Goal: Task Accomplishment & Management: Complete application form

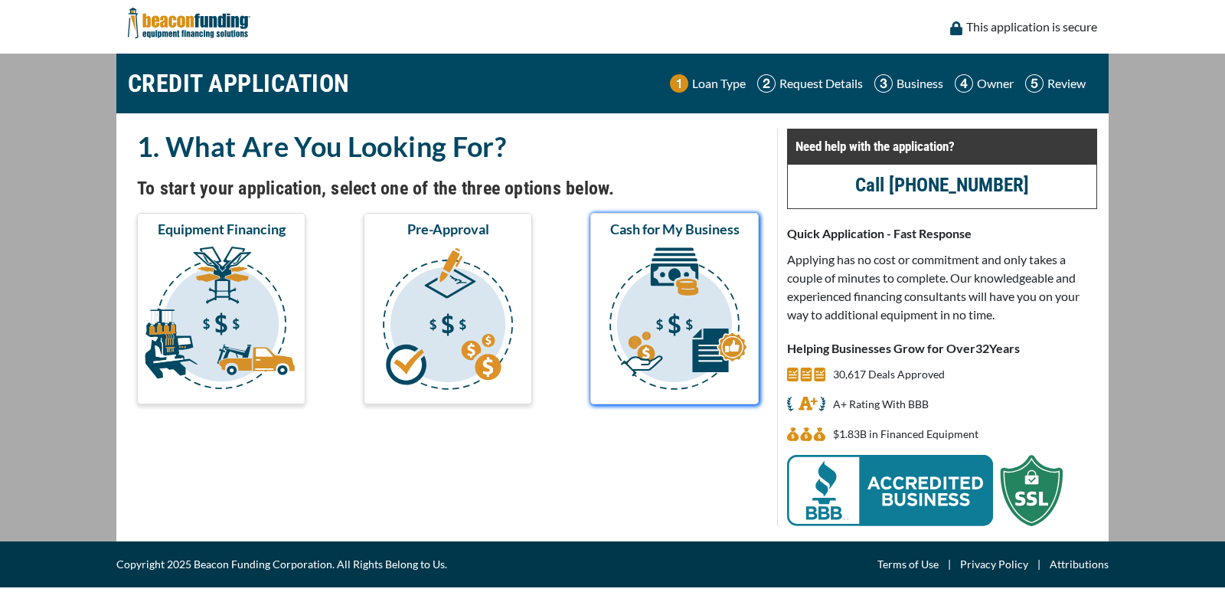
click at [666, 304] on img "submit" at bounding box center [674, 320] width 162 height 153
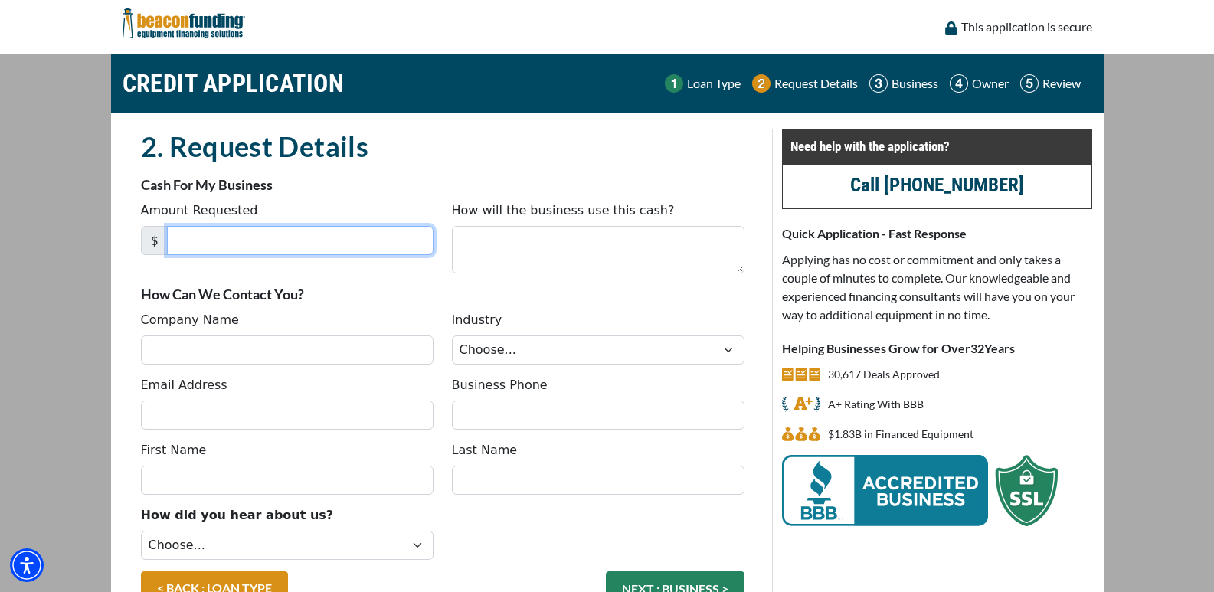
click at [359, 234] on input "Amount Requested" at bounding box center [300, 240] width 266 height 29
type input "50,000"
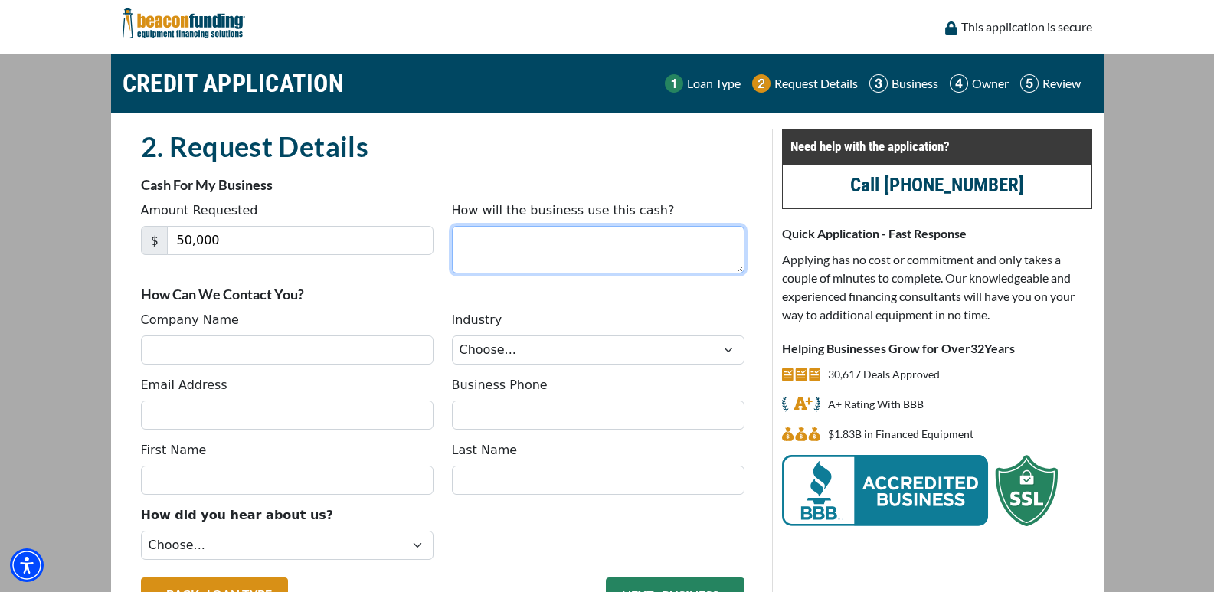
click at [475, 253] on textarea "How will the business use this cash?" at bounding box center [598, 249] width 292 height 47
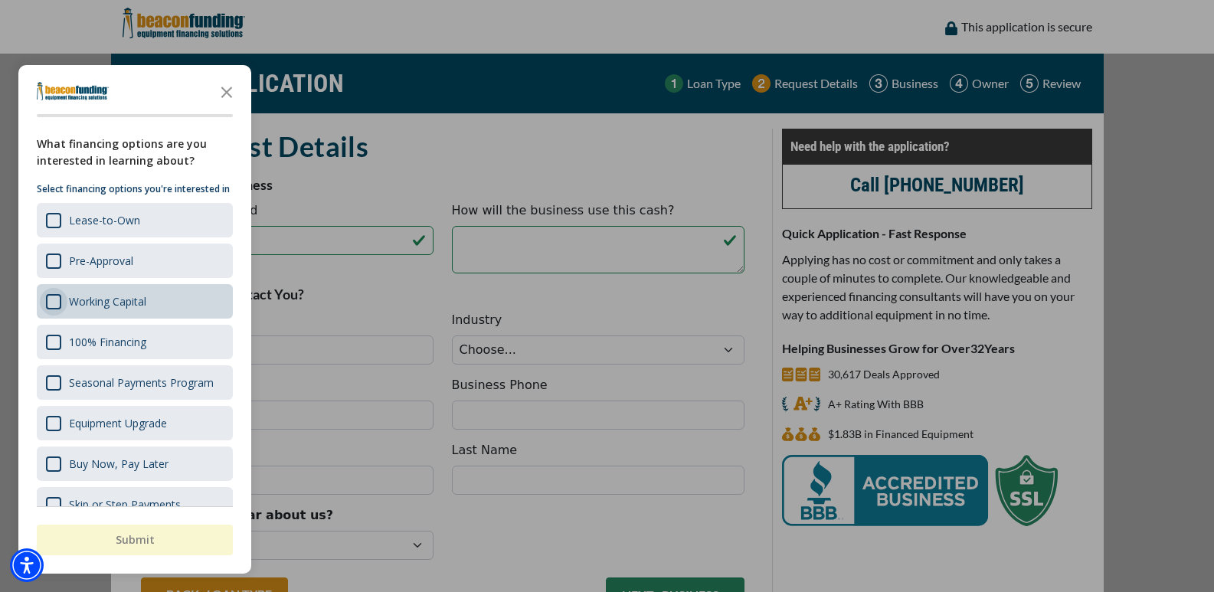
click at [56, 309] on div "Survey" at bounding box center [53, 301] width 15 height 15
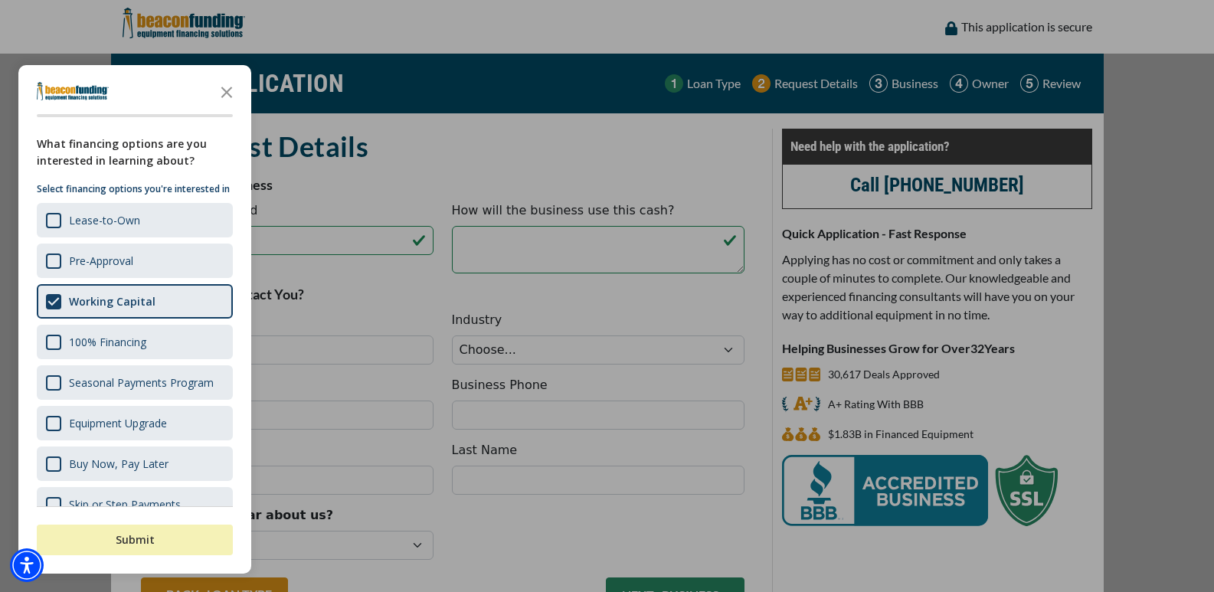
click at [199, 533] on button "Submit" at bounding box center [135, 539] width 196 height 31
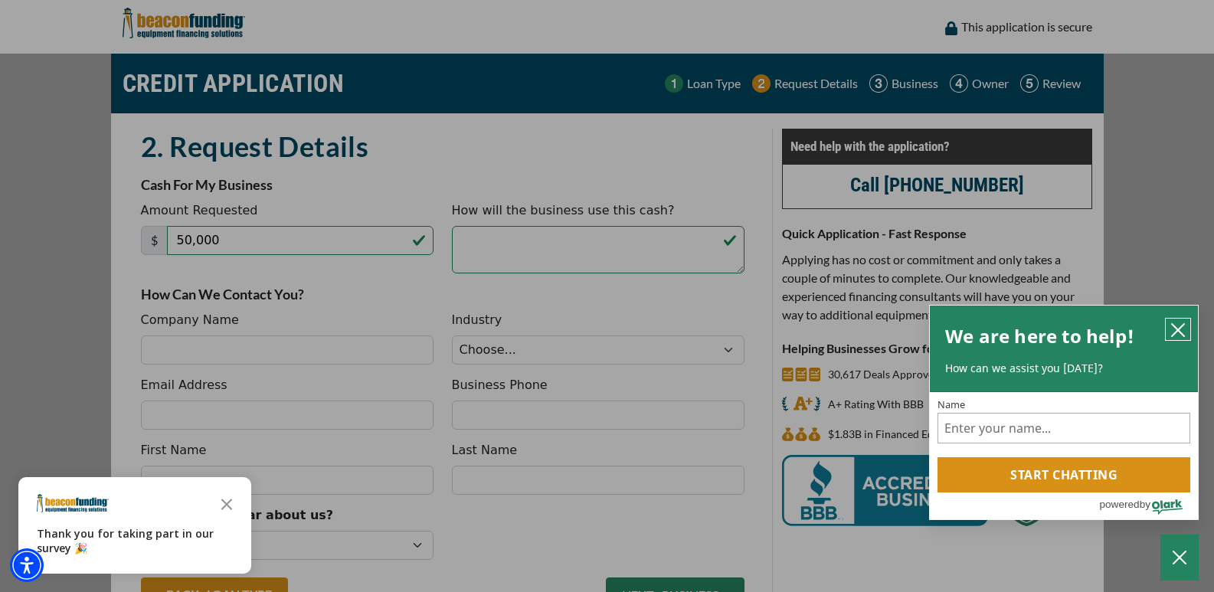
click at [1183, 326] on icon "close chatbox" at bounding box center [1177, 329] width 15 height 15
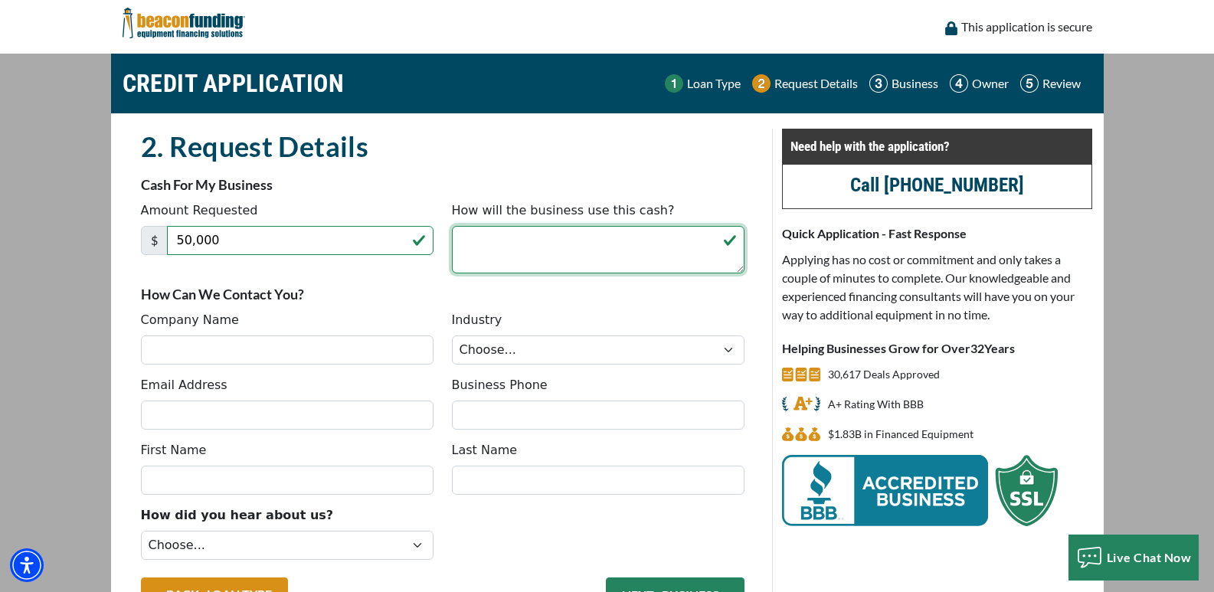
click at [516, 260] on textarea "How will the business use this cash?" at bounding box center [598, 249] width 292 height 47
type textarea "Working Capital to restructure"
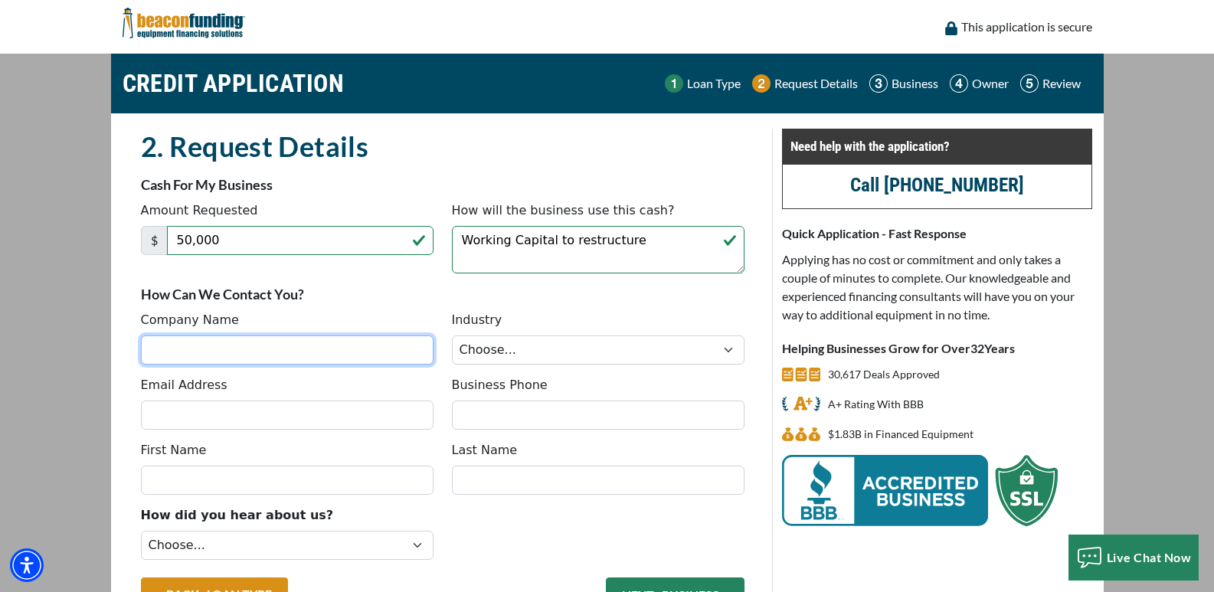
click at [348, 350] on input "Company Name" at bounding box center [287, 349] width 292 height 29
type input "H. H. recovery, Inc"
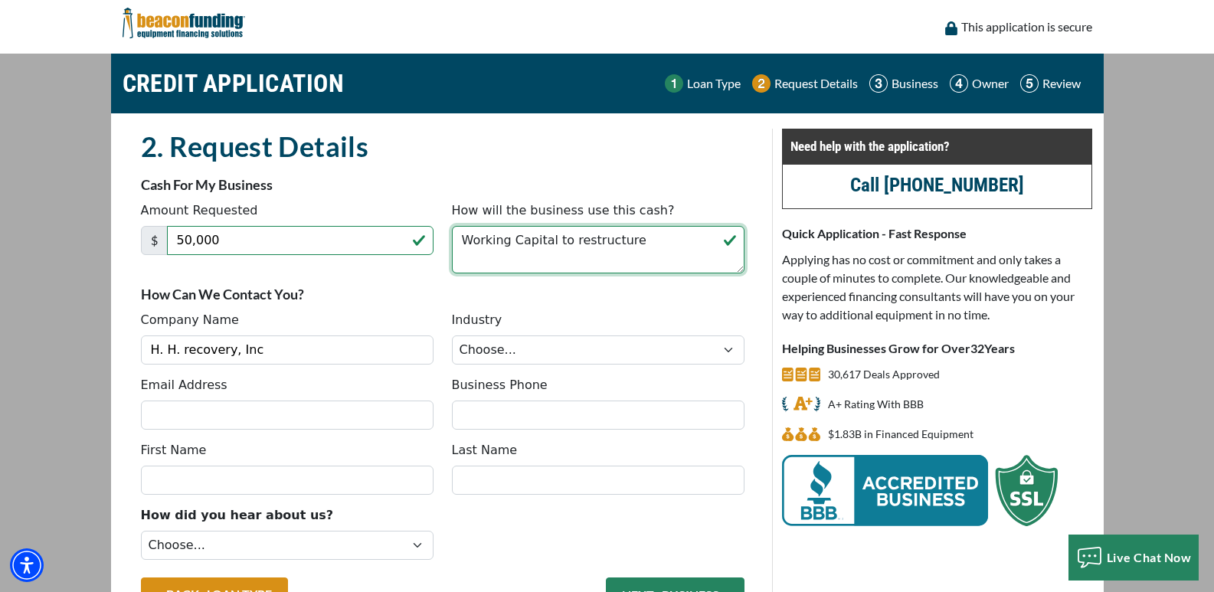
click at [651, 241] on textarea "Working Capital to restructure" at bounding box center [598, 249] width 292 height 47
type textarea "Working Capital to restructure and expand"
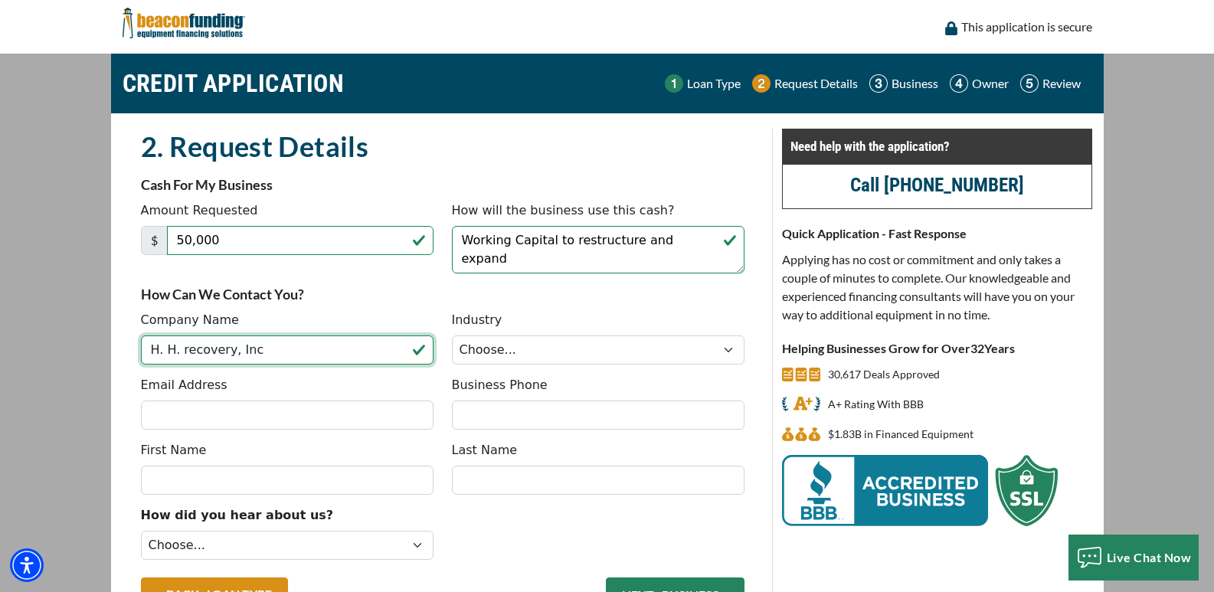
click at [186, 349] on input "H. H. recovery, Inc" at bounding box center [287, 349] width 292 height 29
type input "H. H. Recovery, Inc"
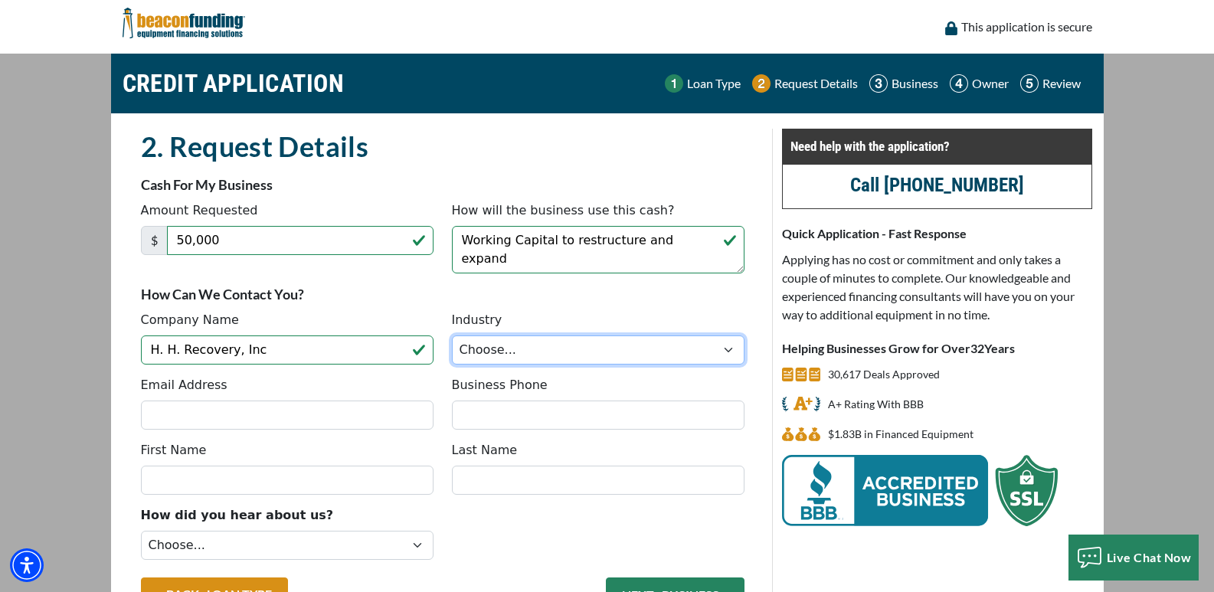
click at [501, 345] on select "Choose... Towing Landscape/Hardscape Decorated Apparel Septic Light Constructio…" at bounding box center [598, 349] width 292 height 29
select select "1"
click at [452, 335] on select "Choose... Towing Landscape/Hardscape Decorated Apparel Septic Light Constructio…" at bounding box center [598, 349] width 292 height 29
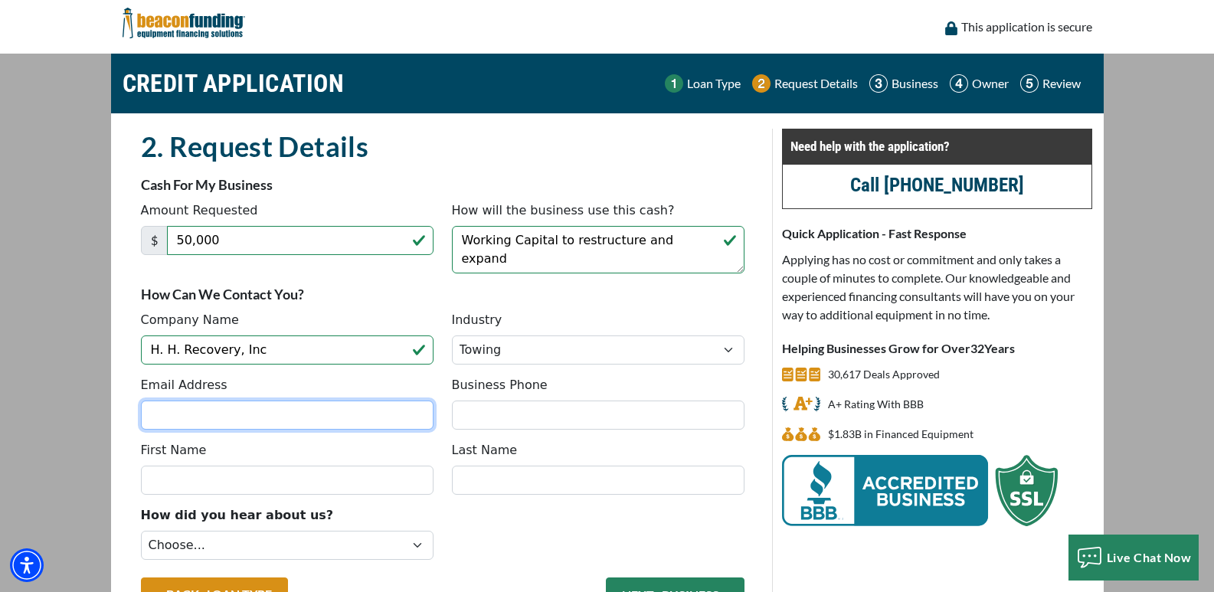
click at [236, 413] on input "Email Address" at bounding box center [287, 414] width 292 height 29
type input "hhrecovery73@gmail.com"
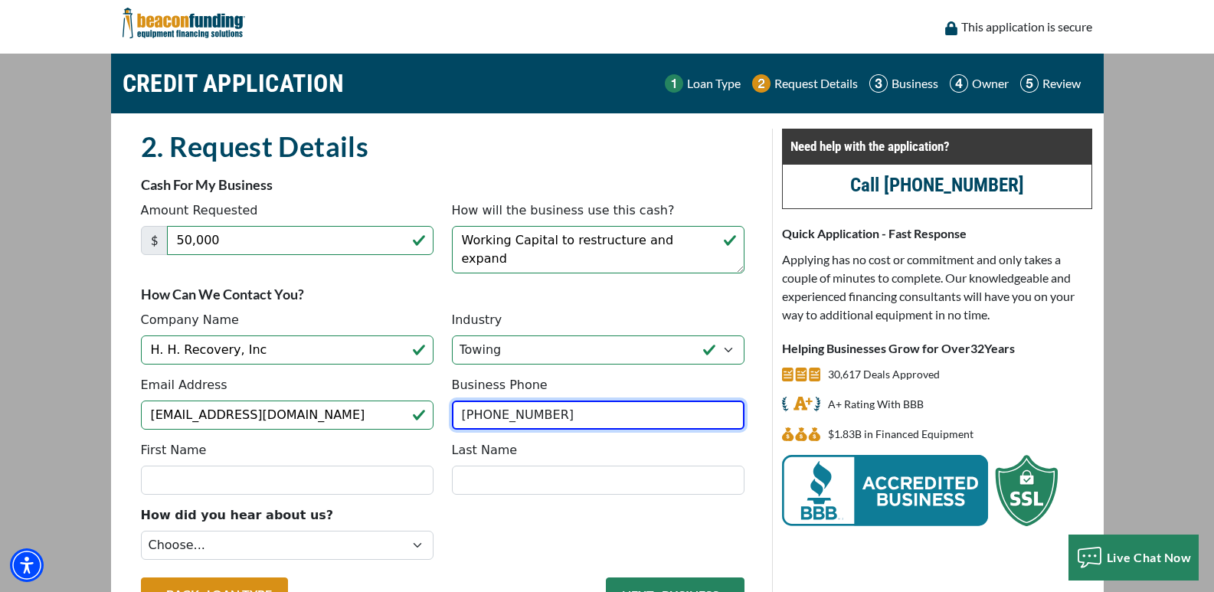
type input "(352) 620-2554"
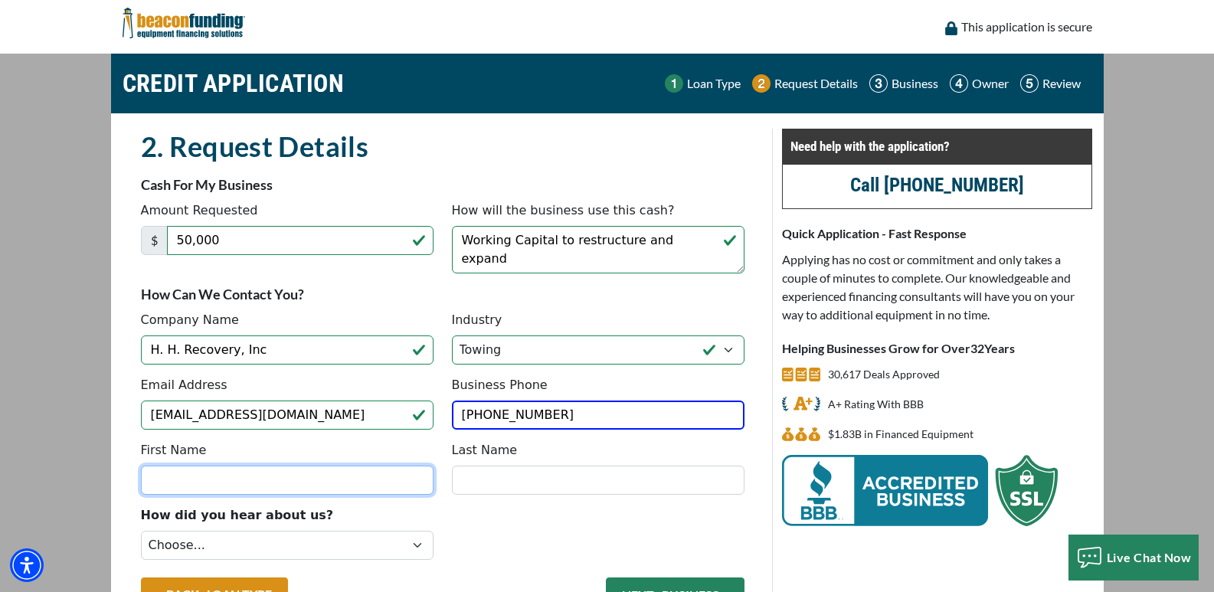
click at [206, 474] on input "First Name" at bounding box center [287, 480] width 292 height 29
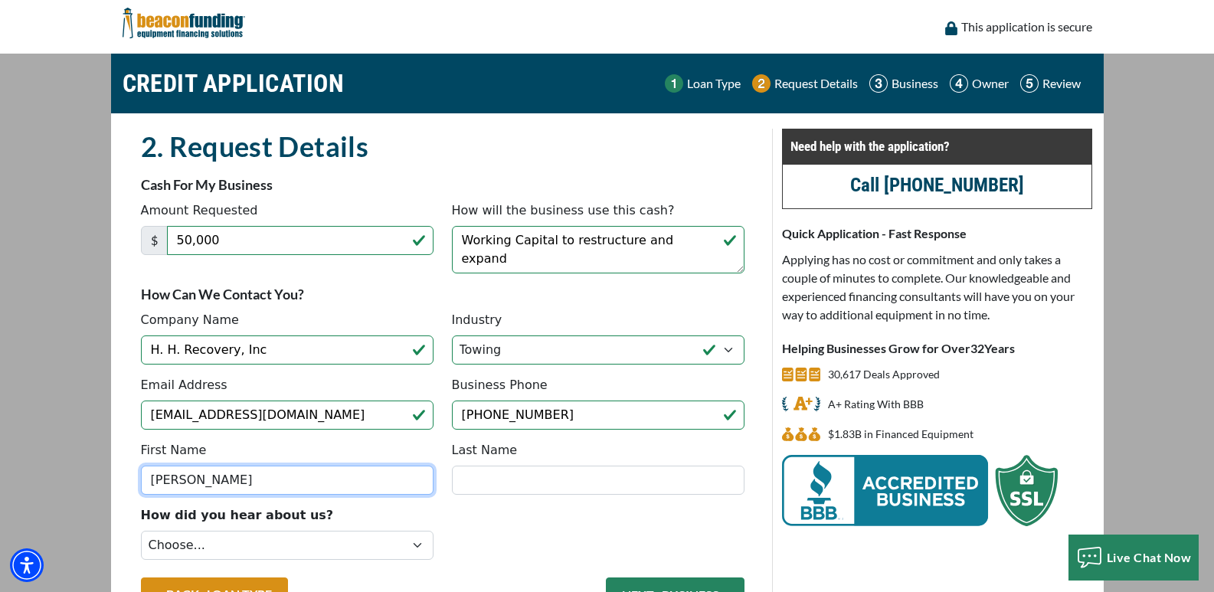
type input "Teresa"
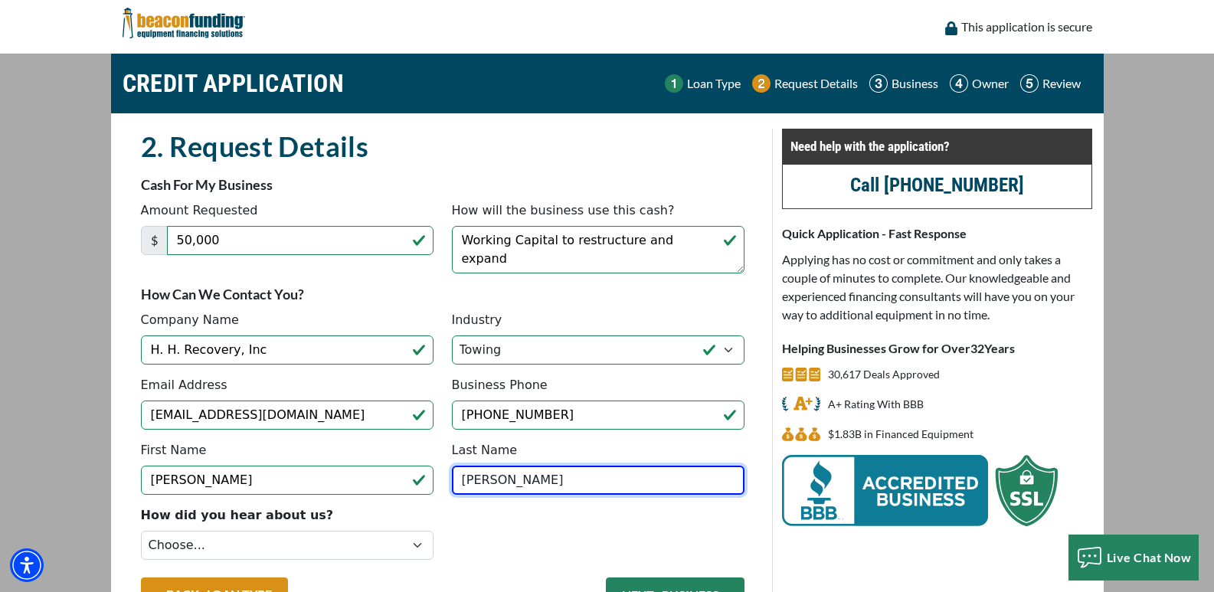
scroll to position [108, 0]
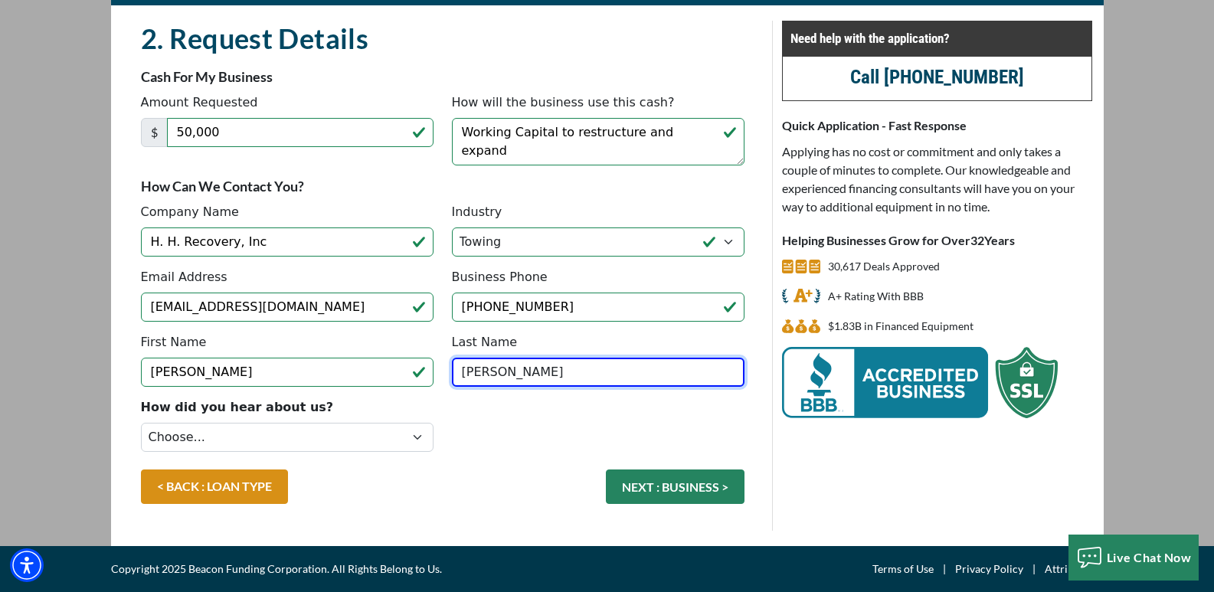
type input "Walker"
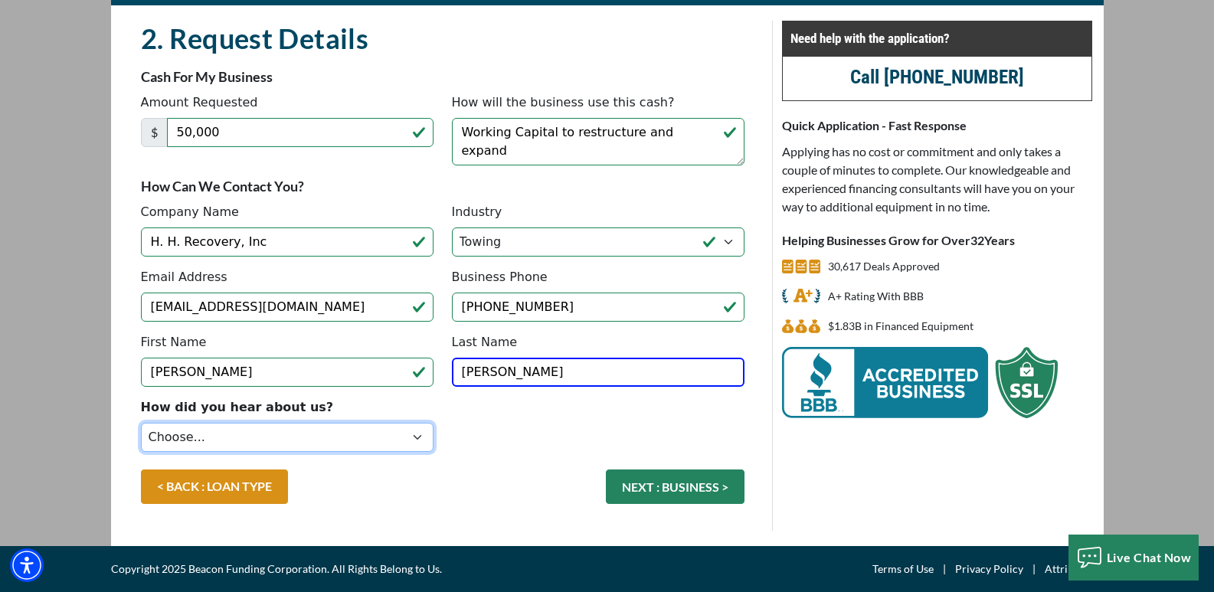
click at [377, 439] on select "Choose... Internet Search Vendor Referral Word of Mouth Client Referral Email E…" at bounding box center [287, 437] width 292 height 29
select select "14"
click at [141, 423] on select "Choose... Internet Search Vendor Referral Word of Mouth Client Referral Email E…" at bounding box center [287, 437] width 292 height 29
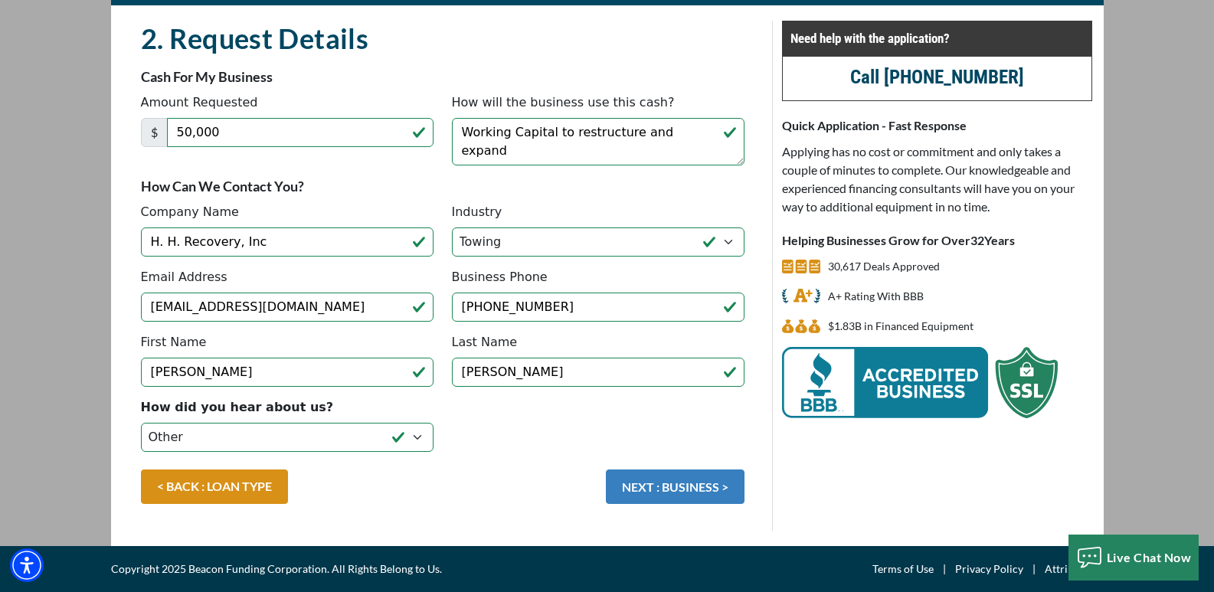
click at [683, 487] on button "NEXT : BUSINESS >" at bounding box center [675, 486] width 139 height 34
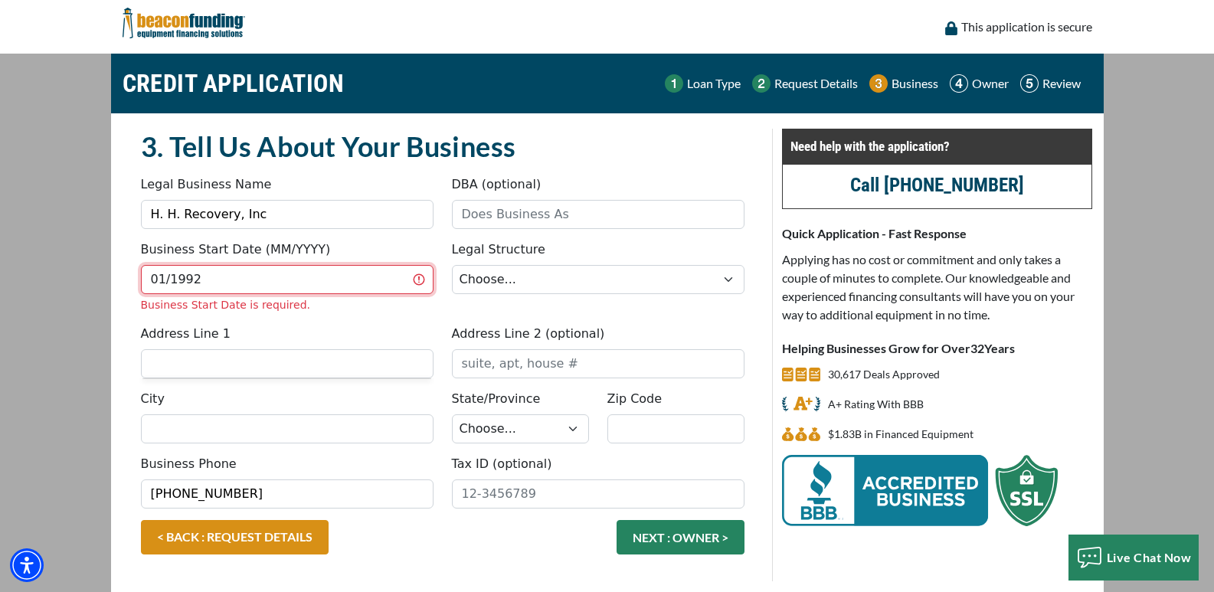
type input "01/1992"
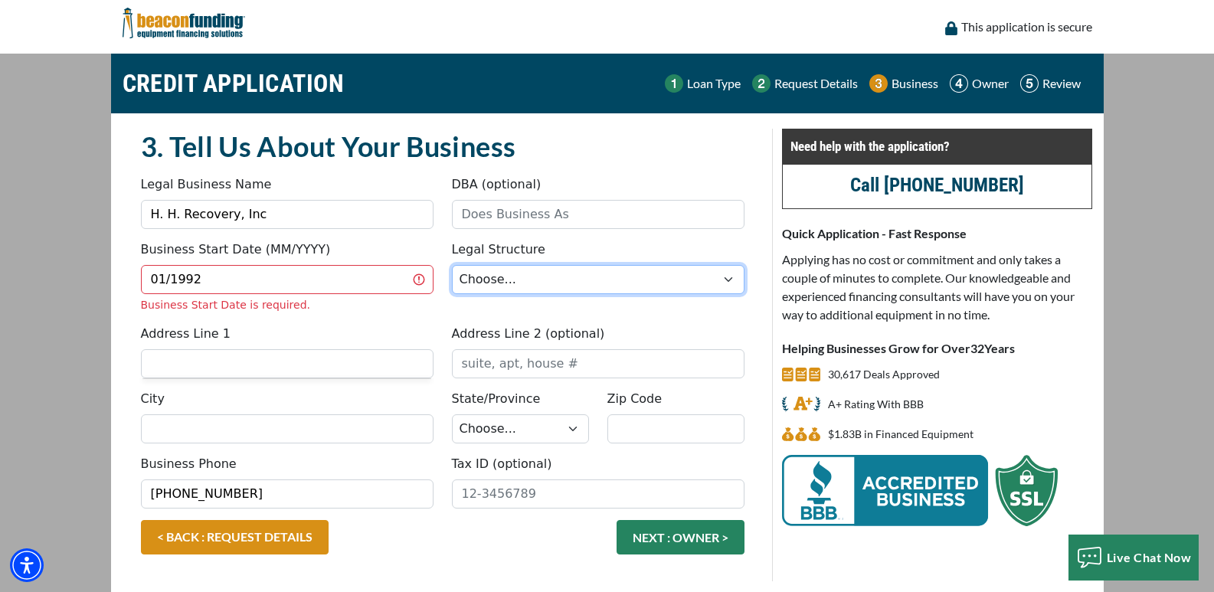
click at [550, 275] on select "Choose... Corporation LLC LLP Municipality Non-Profit Partnership Proprietorship" at bounding box center [598, 279] width 292 height 29
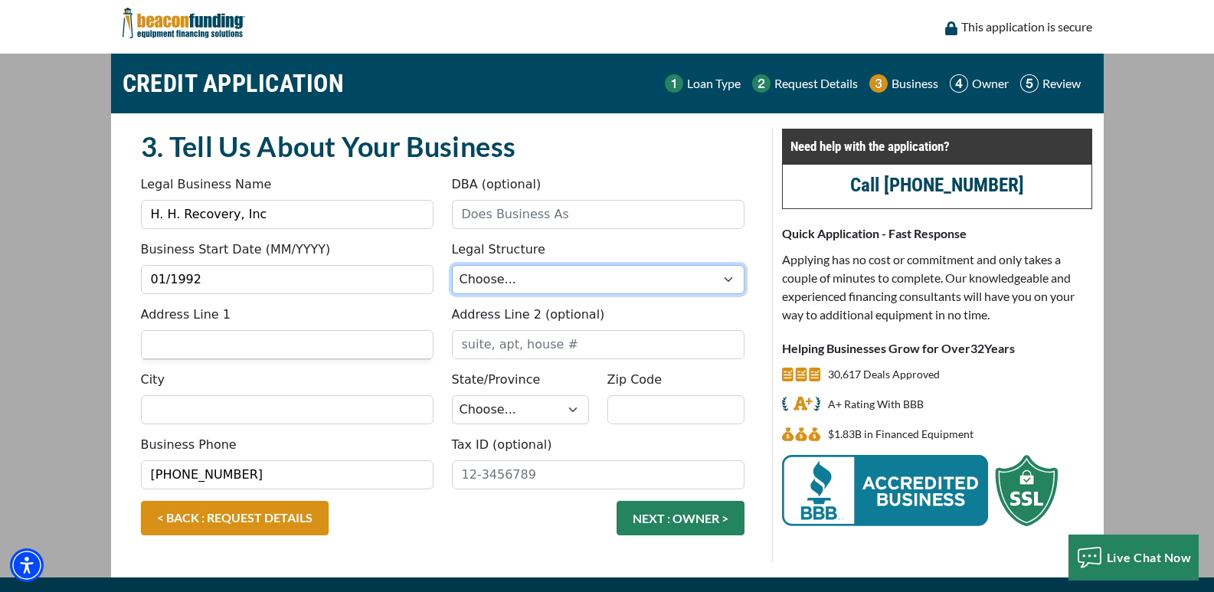
select select "1"
click at [452, 265] on select "Choose... Corporation LLC LLP Municipality Non-Profit Partnership Proprietorship" at bounding box center [598, 279] width 292 height 29
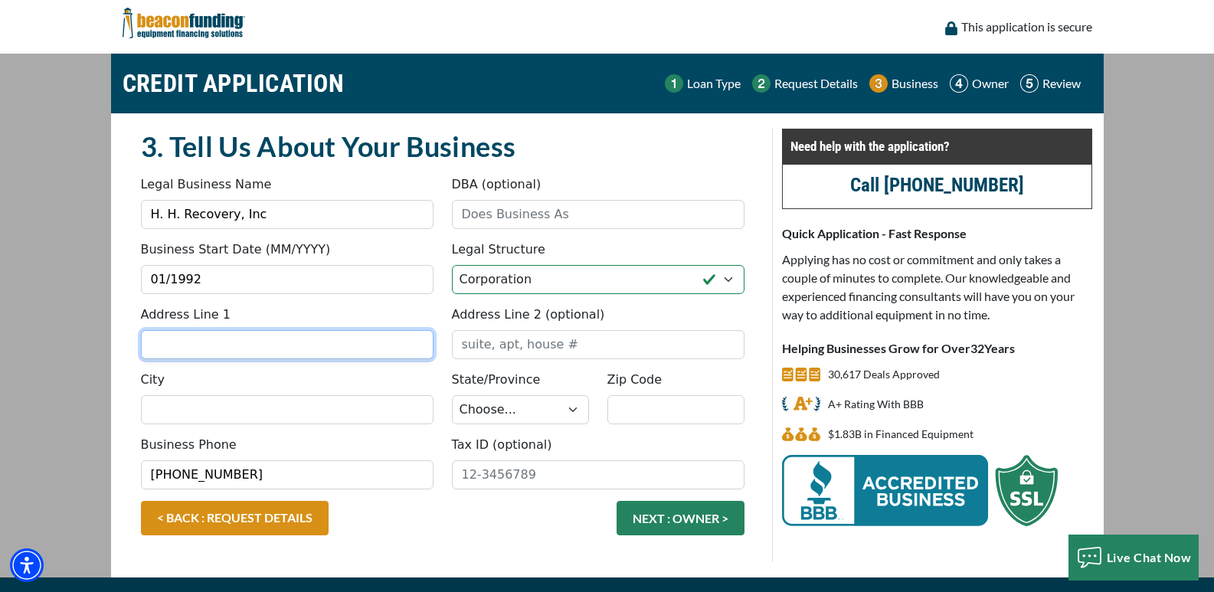
click at [286, 353] on input "Address Line 1" at bounding box center [287, 344] width 292 height 29
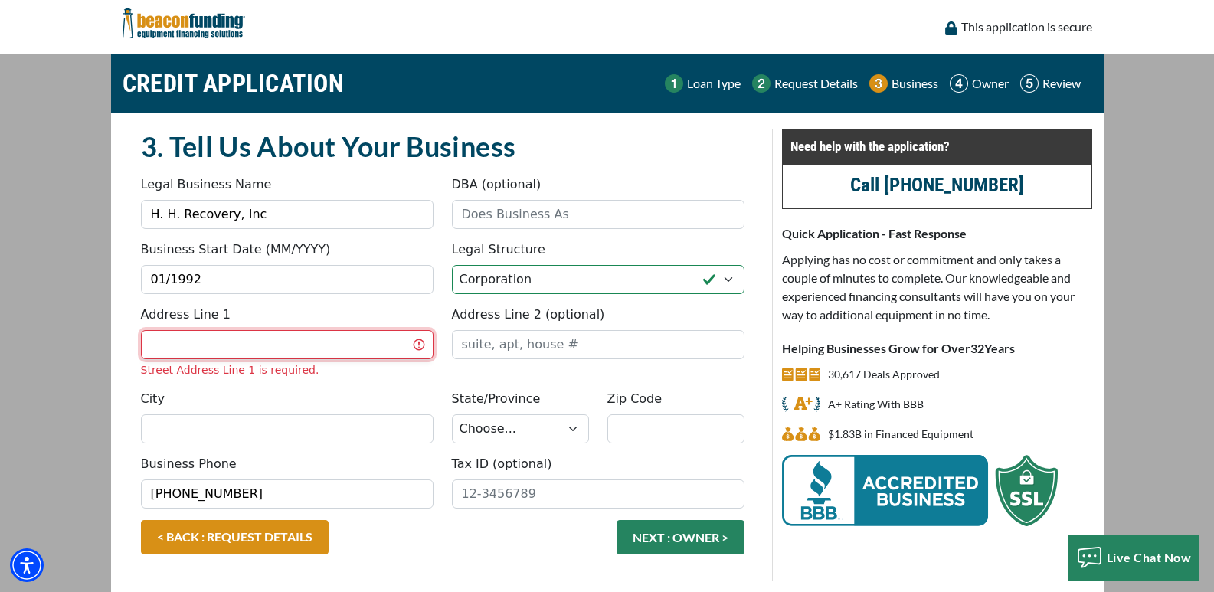
drag, startPoint x: 300, startPoint y: 358, endPoint x: 297, endPoint y: 339, distance: 18.6
click at [300, 358] on input "Address Line 1" at bounding box center [287, 344] width 292 height 29
click at [299, 348] on input "Address Line 1" at bounding box center [287, 344] width 292 height 29
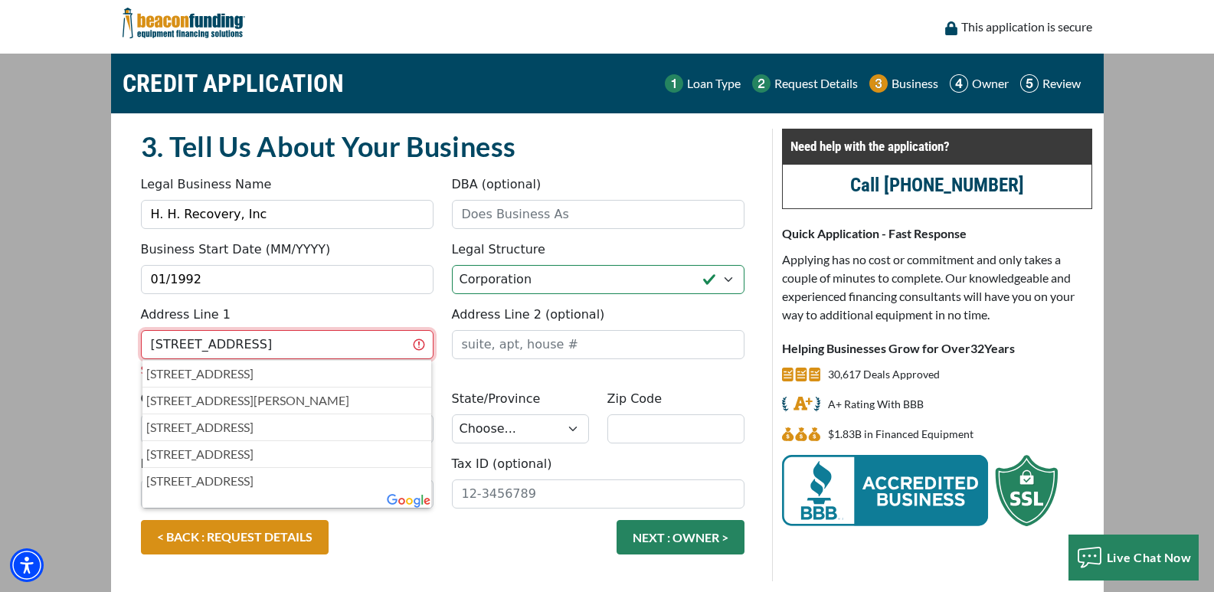
type input "2315 NE 29th Terrace"
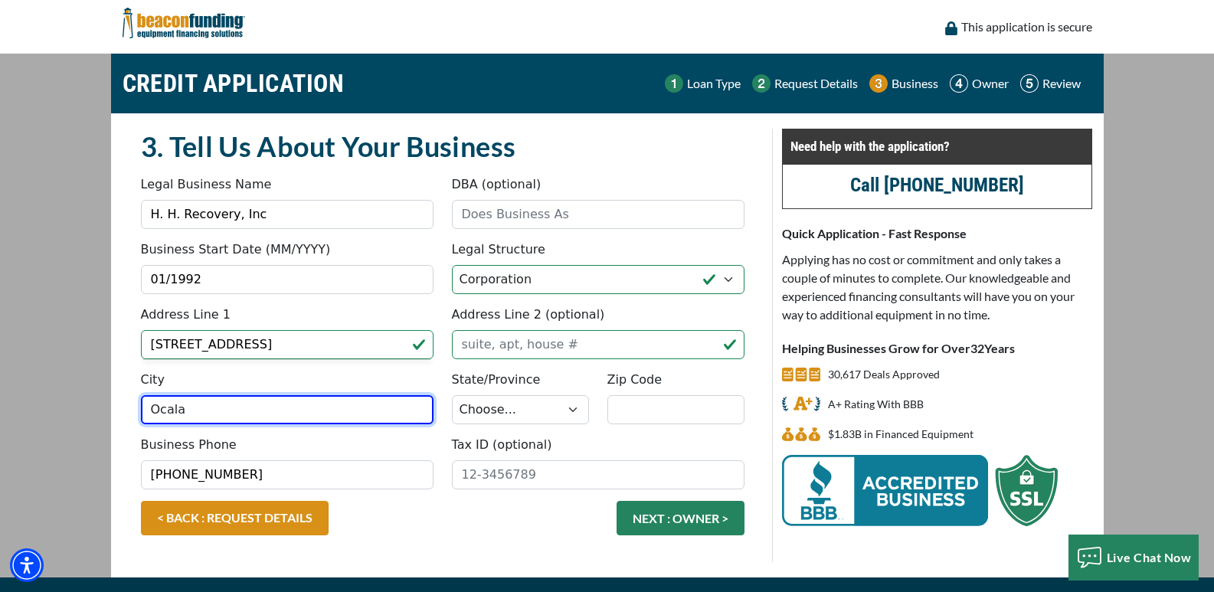
type input "Ocala"
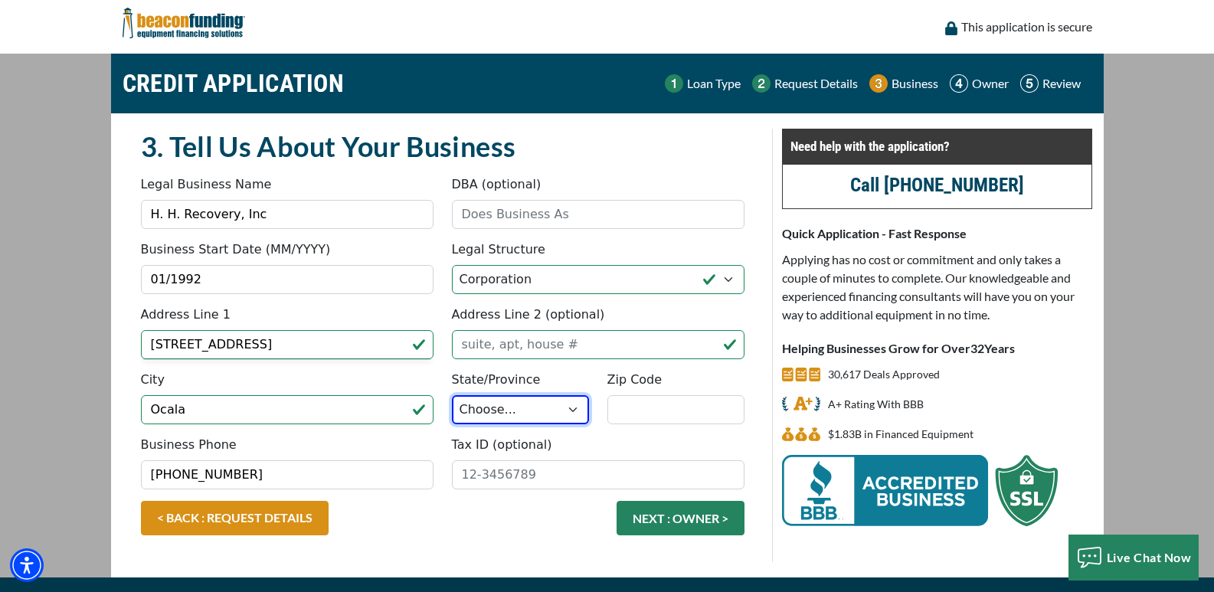
select select "11"
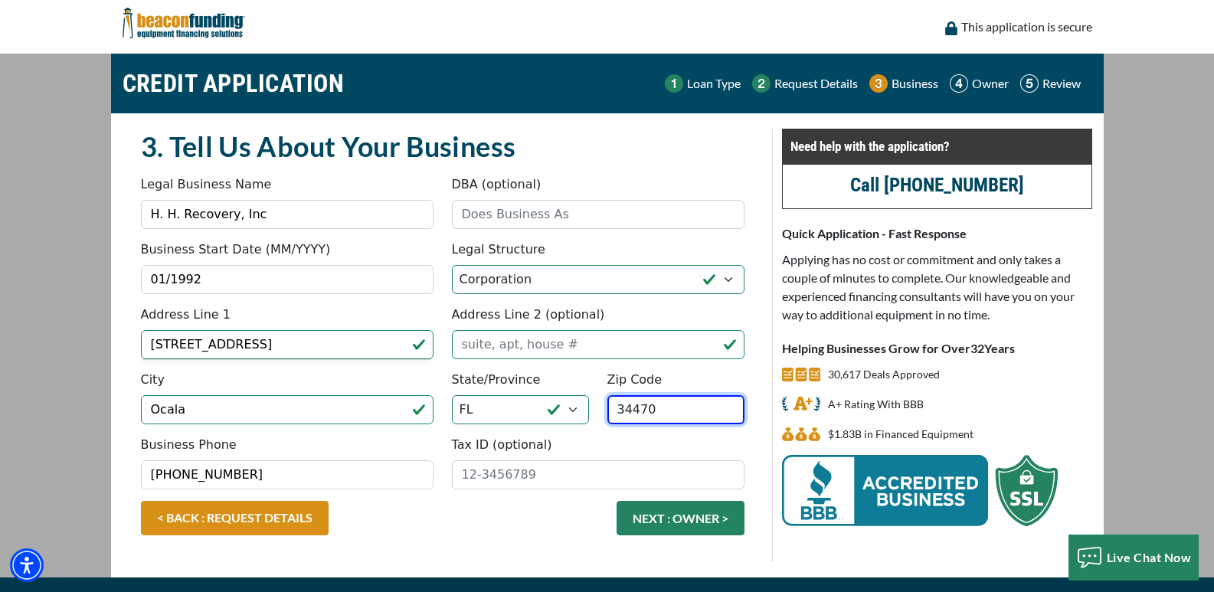
type input "34470"
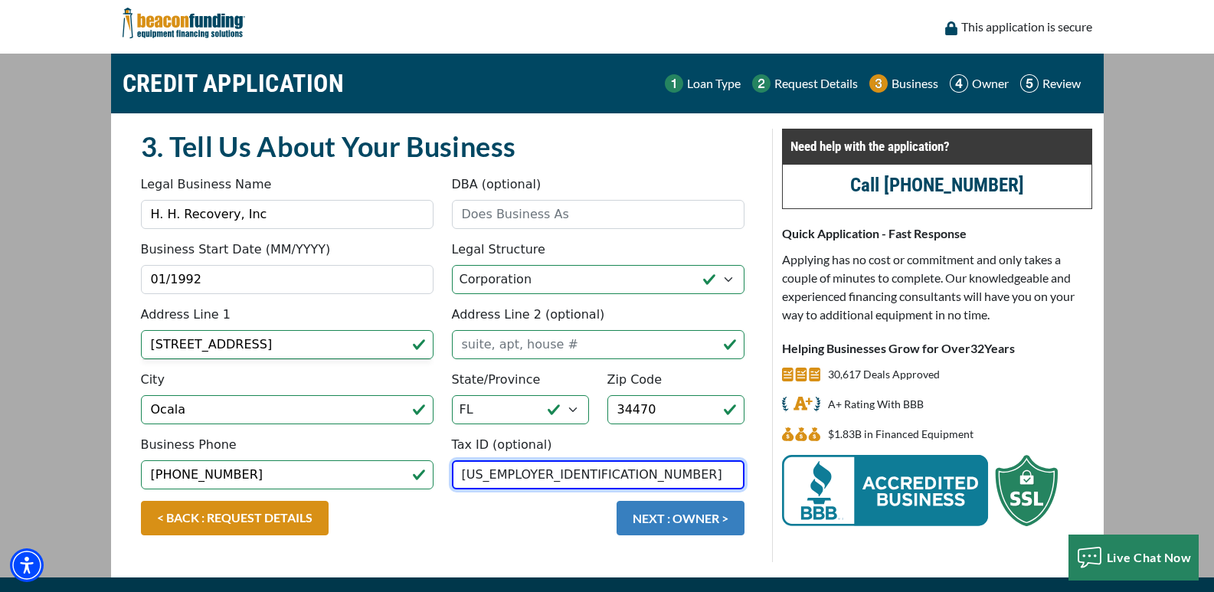
type input "81-0705328"
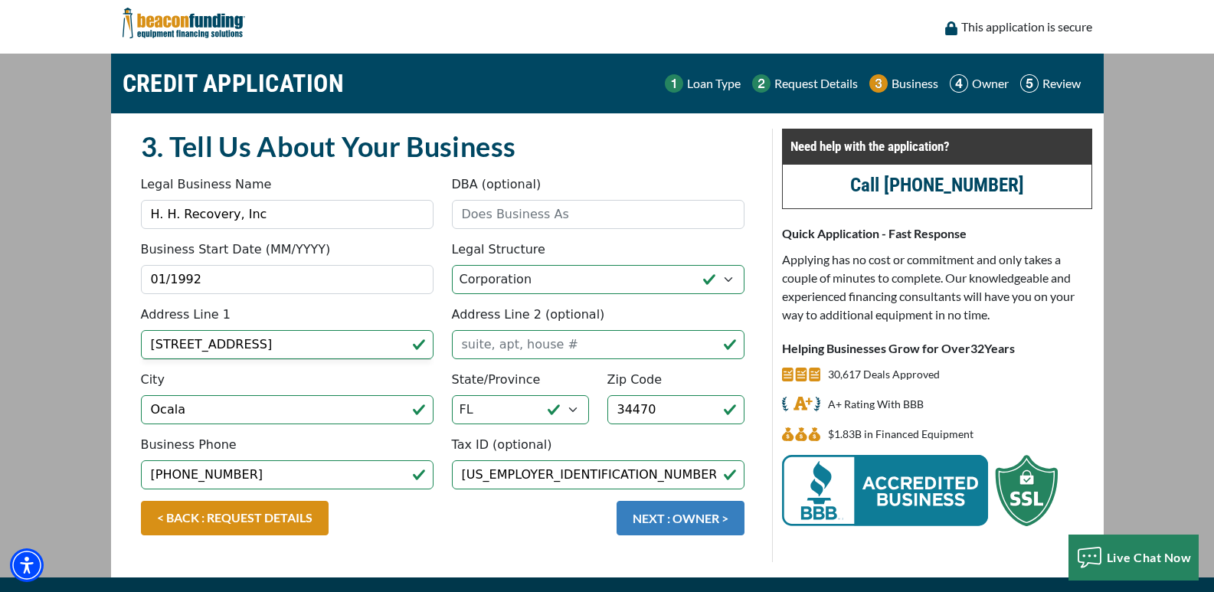
click at [629, 516] on button "NEXT : OWNER >" at bounding box center [680, 518] width 128 height 34
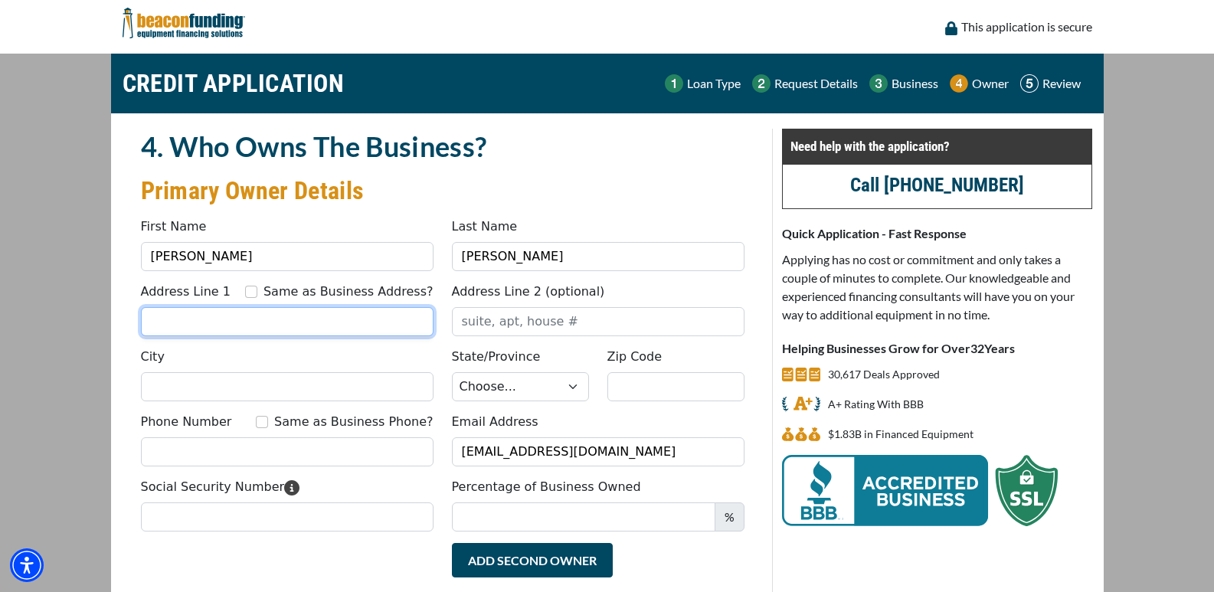
click at [276, 318] on input "Address Line 1" at bounding box center [287, 321] width 292 height 29
drag, startPoint x: 276, startPoint y: 296, endPoint x: 315, endPoint y: 371, distance: 85.3
click at [257, 296] on input "Same as Business Address?" at bounding box center [251, 292] width 12 height 12
checkbox input "true"
type input "[STREET_ADDRESS]"
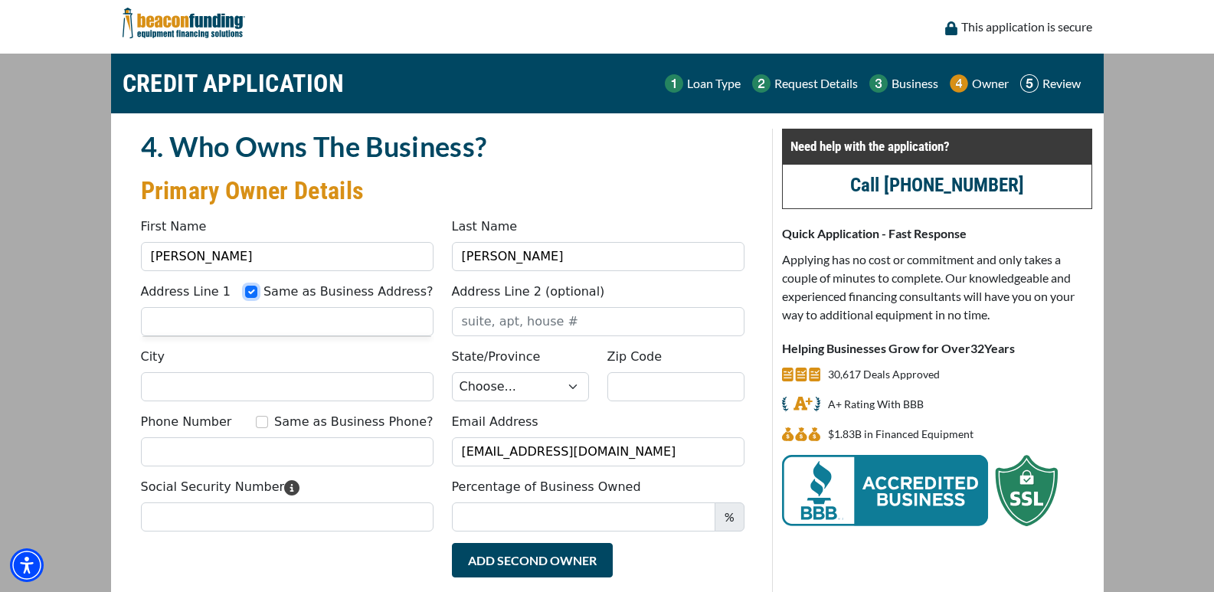
type input "Ocala"
select select "11"
type input "34470"
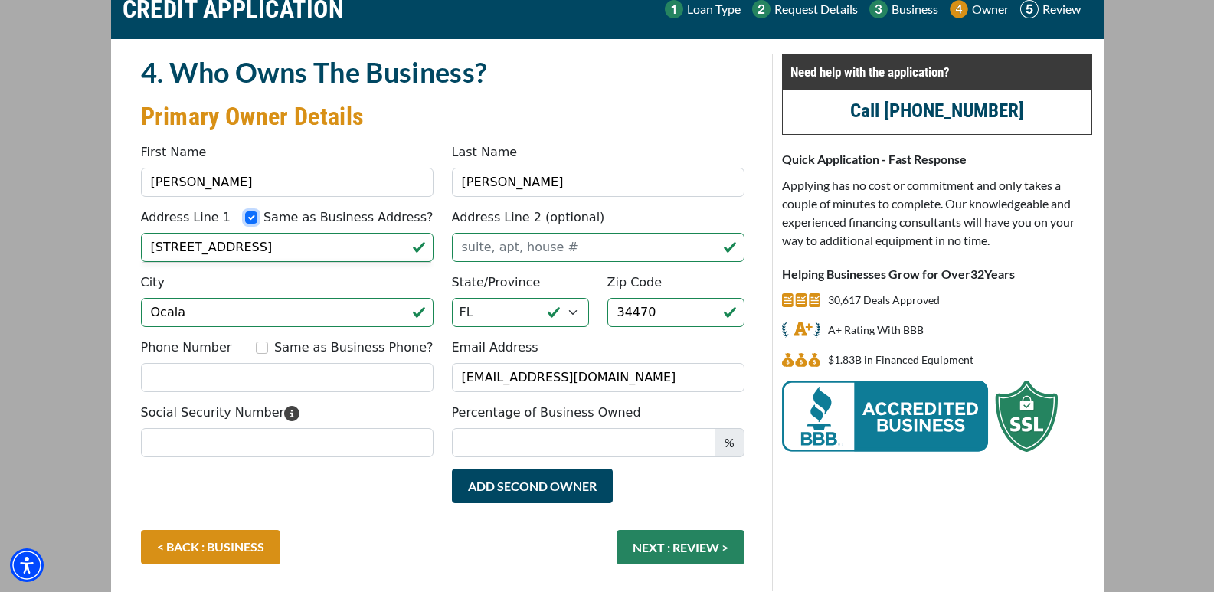
scroll to position [77, 0]
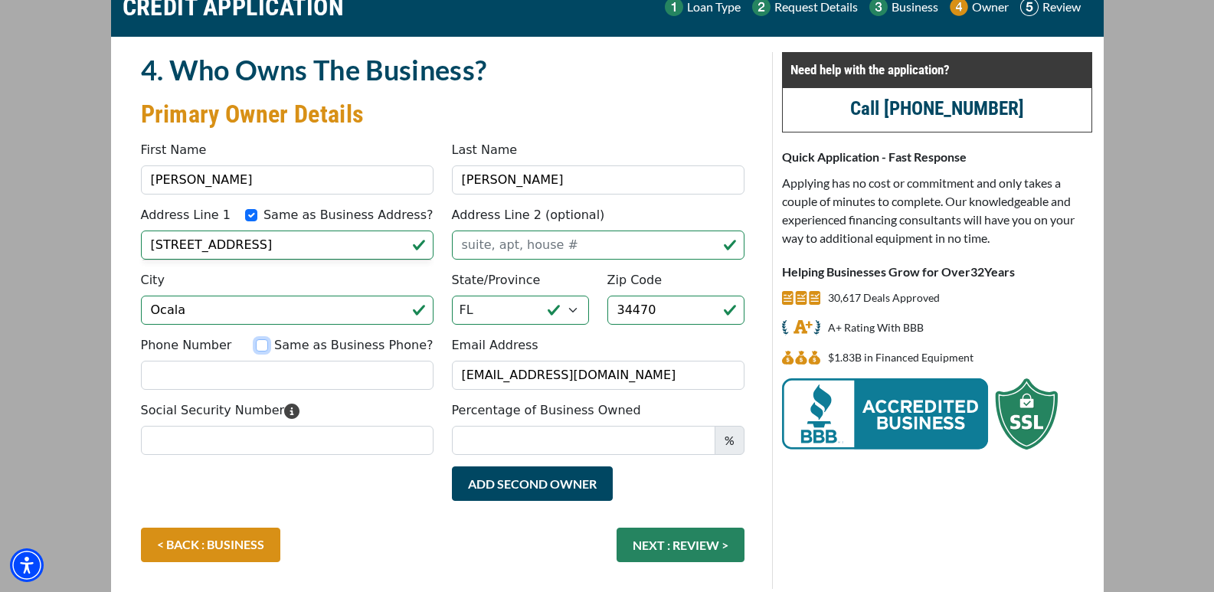
click at [268, 345] on input "Same as Business Phone?" at bounding box center [262, 345] width 12 height 12
checkbox input "true"
type input "[PHONE_NUMBER]"
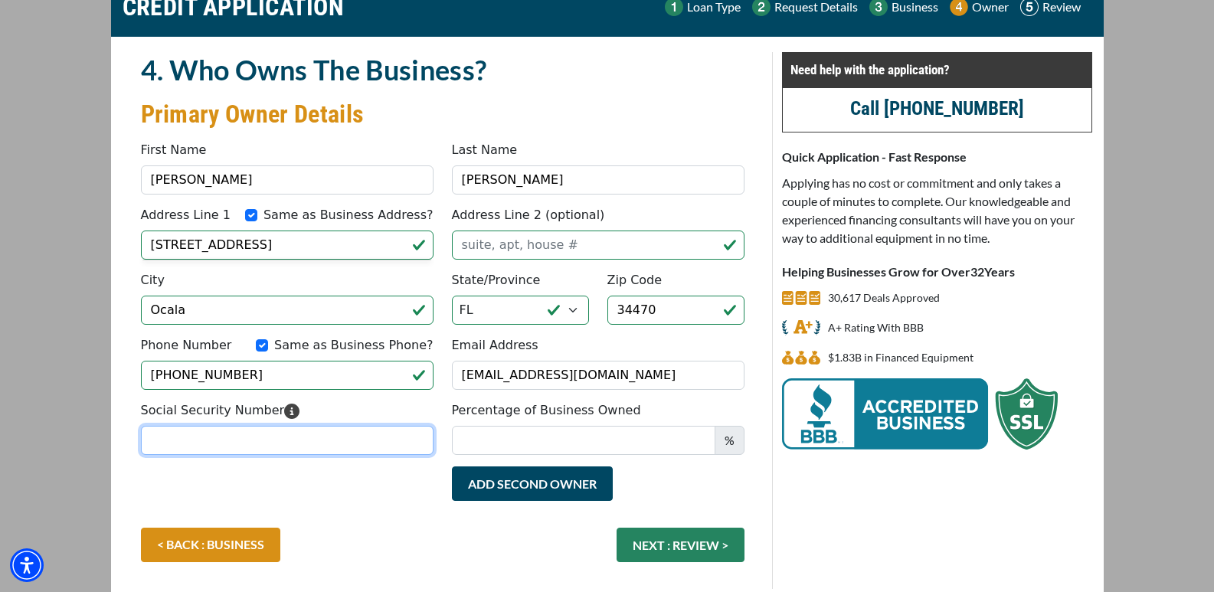
click at [315, 440] on input "Social Security Number" at bounding box center [287, 440] width 292 height 29
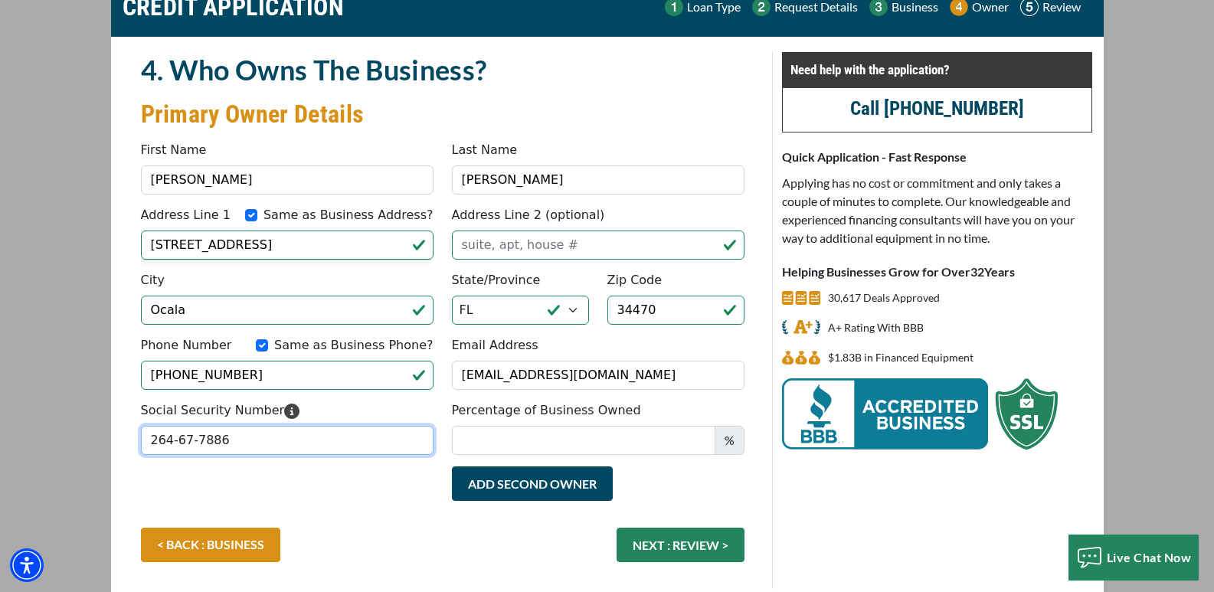
type input "264-67-7886"
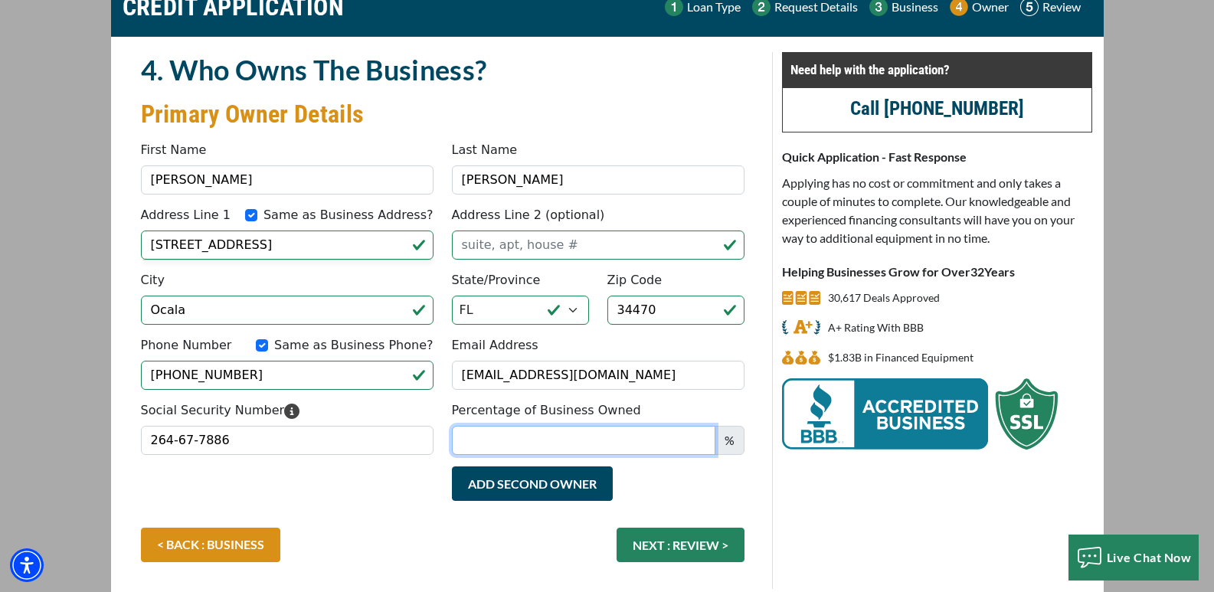
click at [596, 439] on input "Percentage of Business Owned" at bounding box center [583, 440] width 263 height 29
type input "100"
click at [660, 545] on button "NEXT : REVIEW >" at bounding box center [680, 545] width 128 height 34
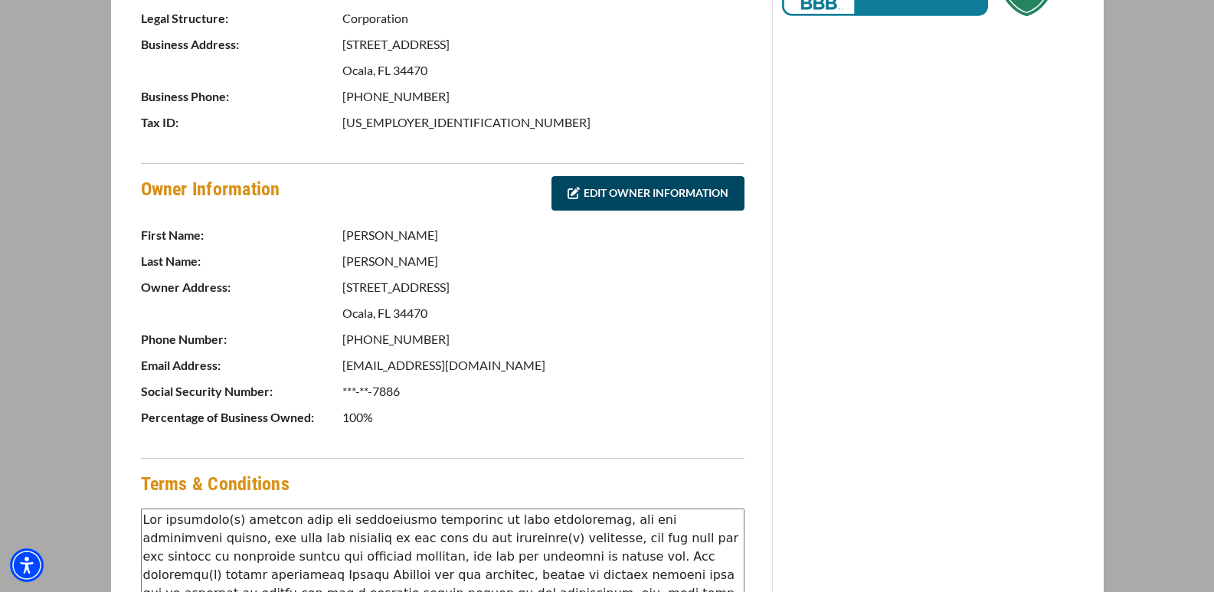
scroll to position [706, 0]
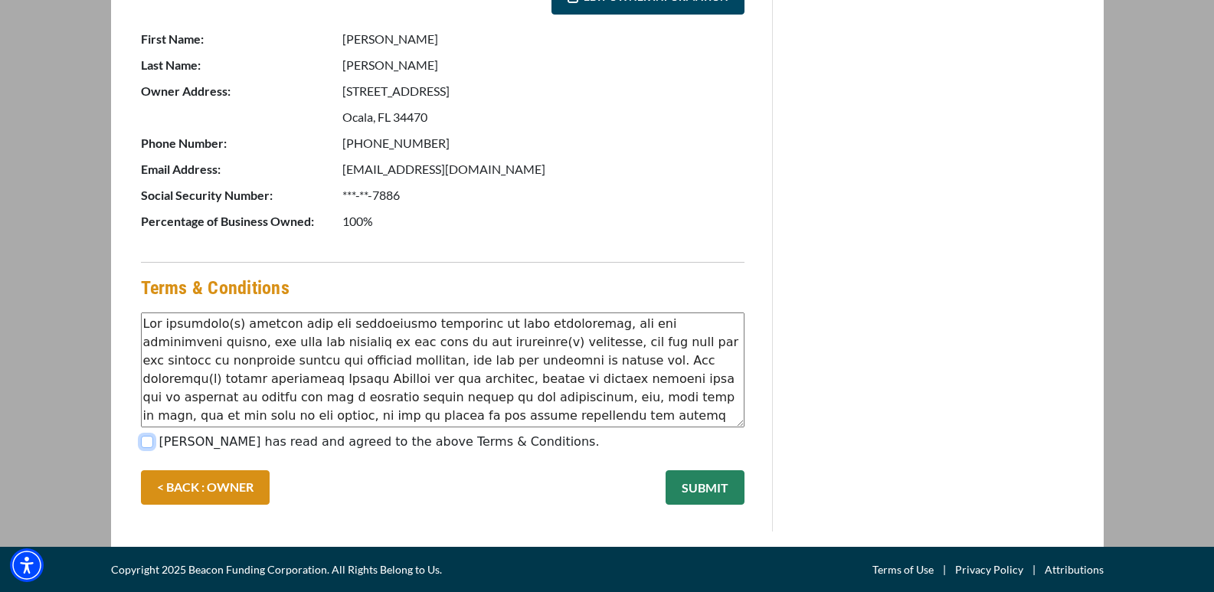
click at [146, 436] on input "[PERSON_NAME] has read and agreed to the above Terms & Conditions." at bounding box center [147, 442] width 12 height 12
checkbox input "true"
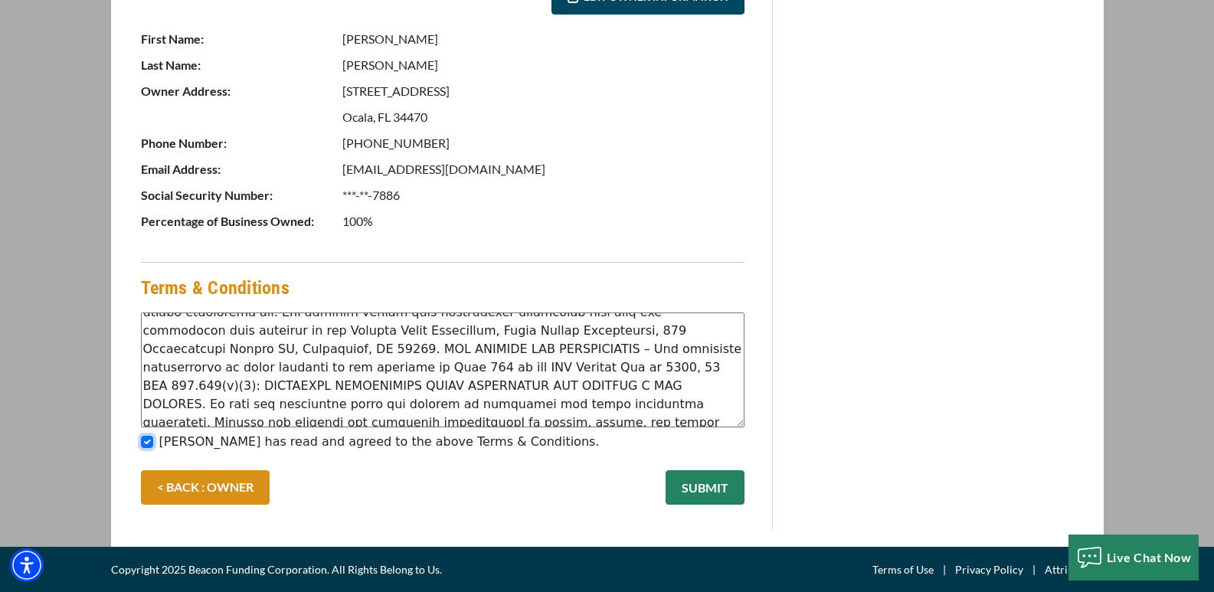
scroll to position [404, 0]
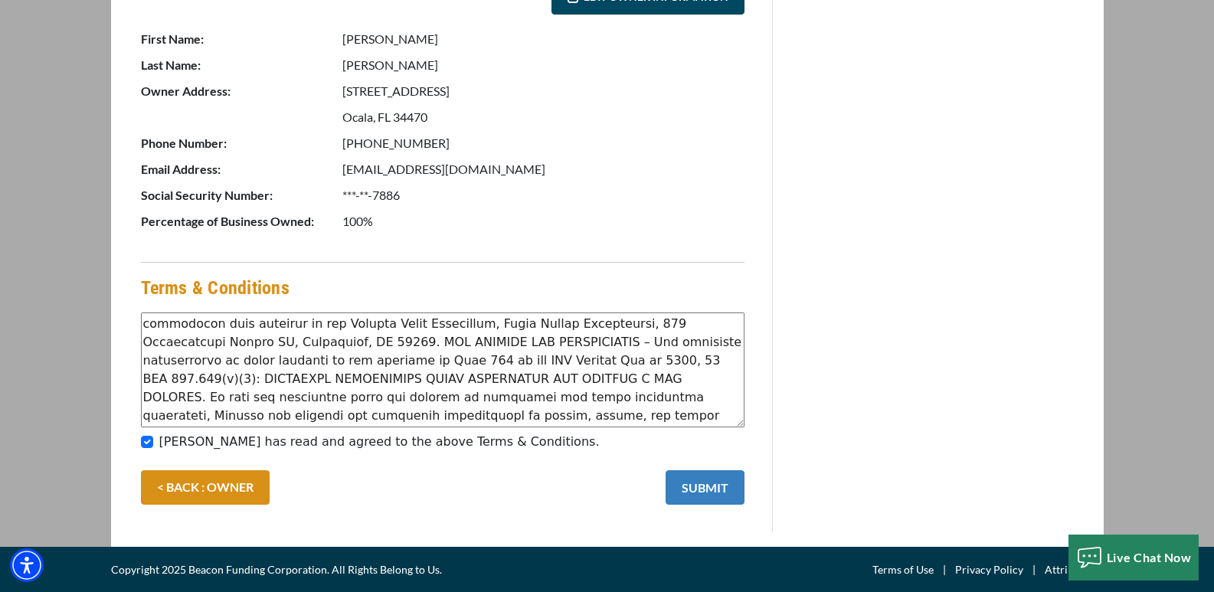
click at [698, 488] on button "SUBMIT" at bounding box center [704, 487] width 79 height 34
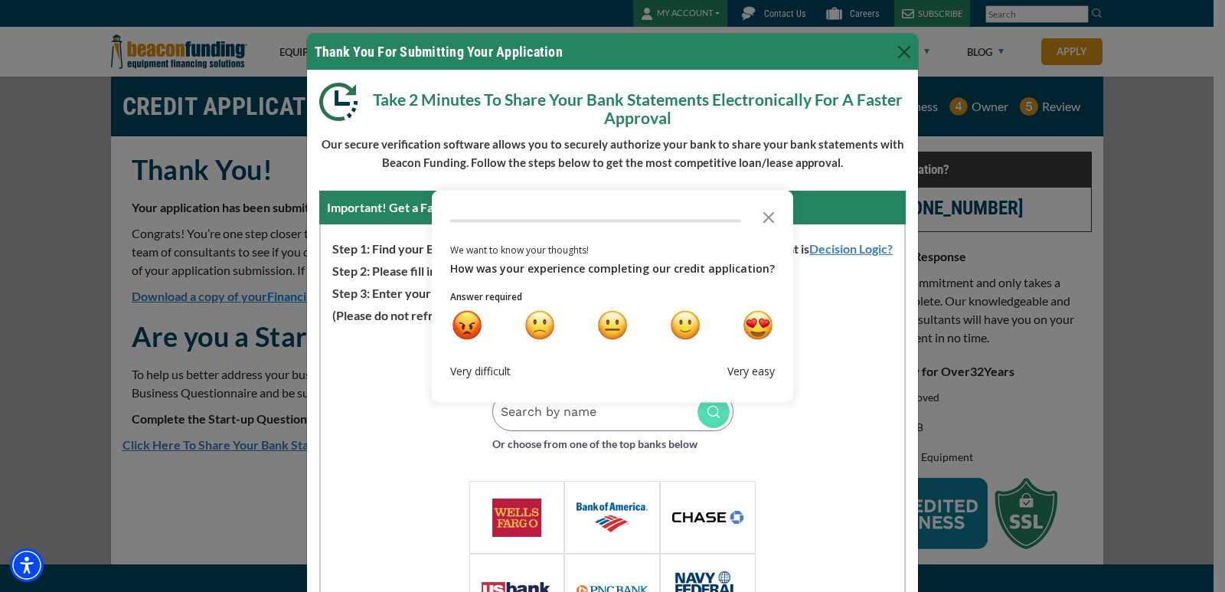
click at [829, 454] on div "Loading Widget Select Or Search Your Financial Institution Or choose from one o…" at bounding box center [612, 560] width 583 height 470
click at [334, 379] on div "Loading Widget Select Or Search Your Financial Institution Or choose from one o…" at bounding box center [612, 560] width 583 height 470
click at [758, 214] on icon "Close the survey" at bounding box center [768, 216] width 31 height 31
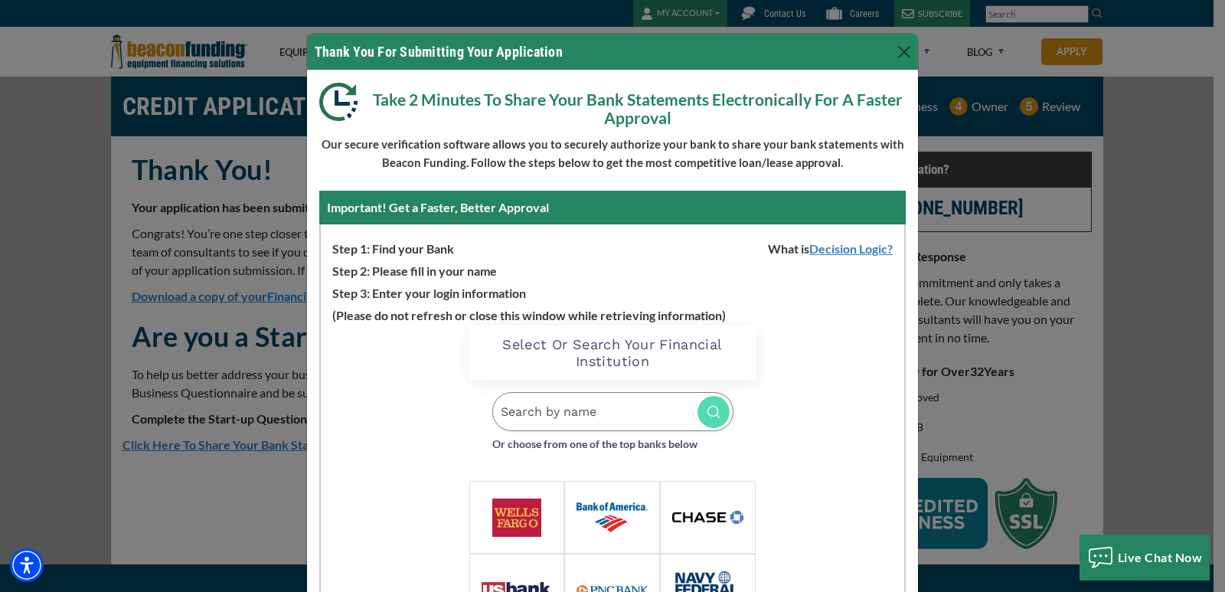
click at [502, 510] on img at bounding box center [517, 517] width 50 height 38
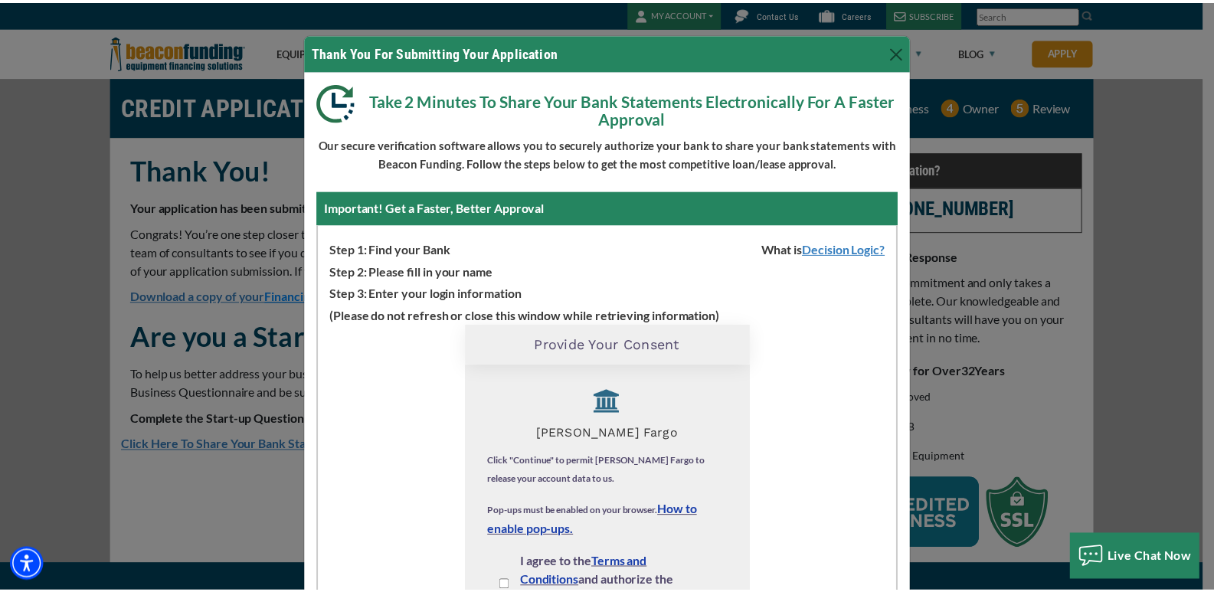
scroll to position [18, 0]
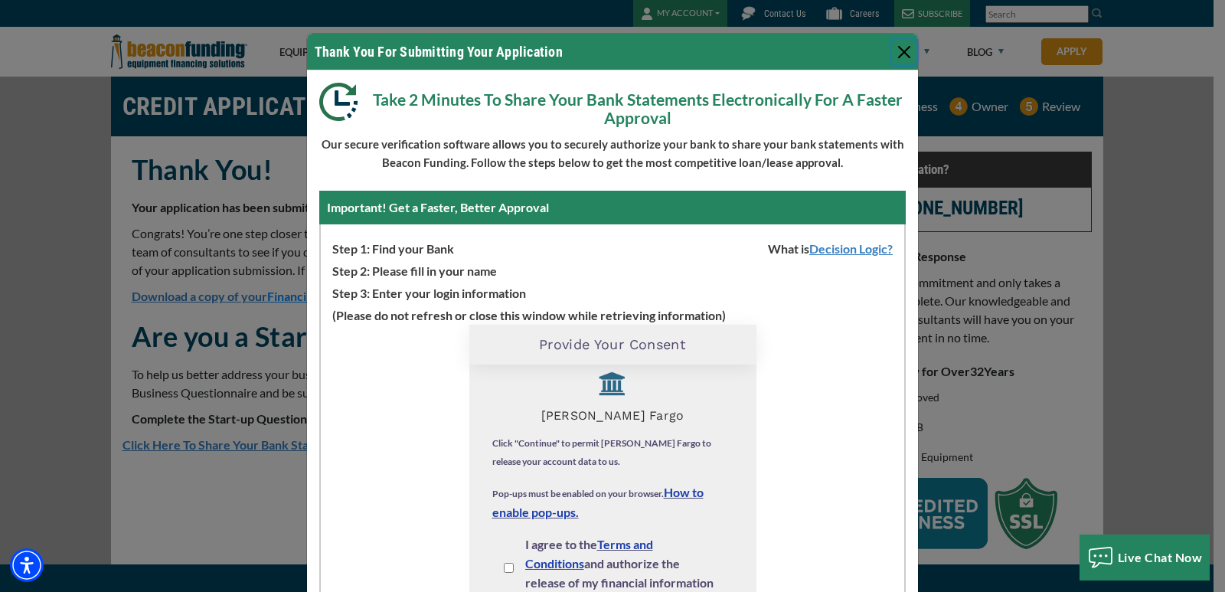
drag, startPoint x: 899, startPoint y: 47, endPoint x: 916, endPoint y: 106, distance: 61.5
click at [899, 48] on button "Close" at bounding box center [904, 52] width 25 height 25
